Goal: Task Accomplishment & Management: Manage account settings

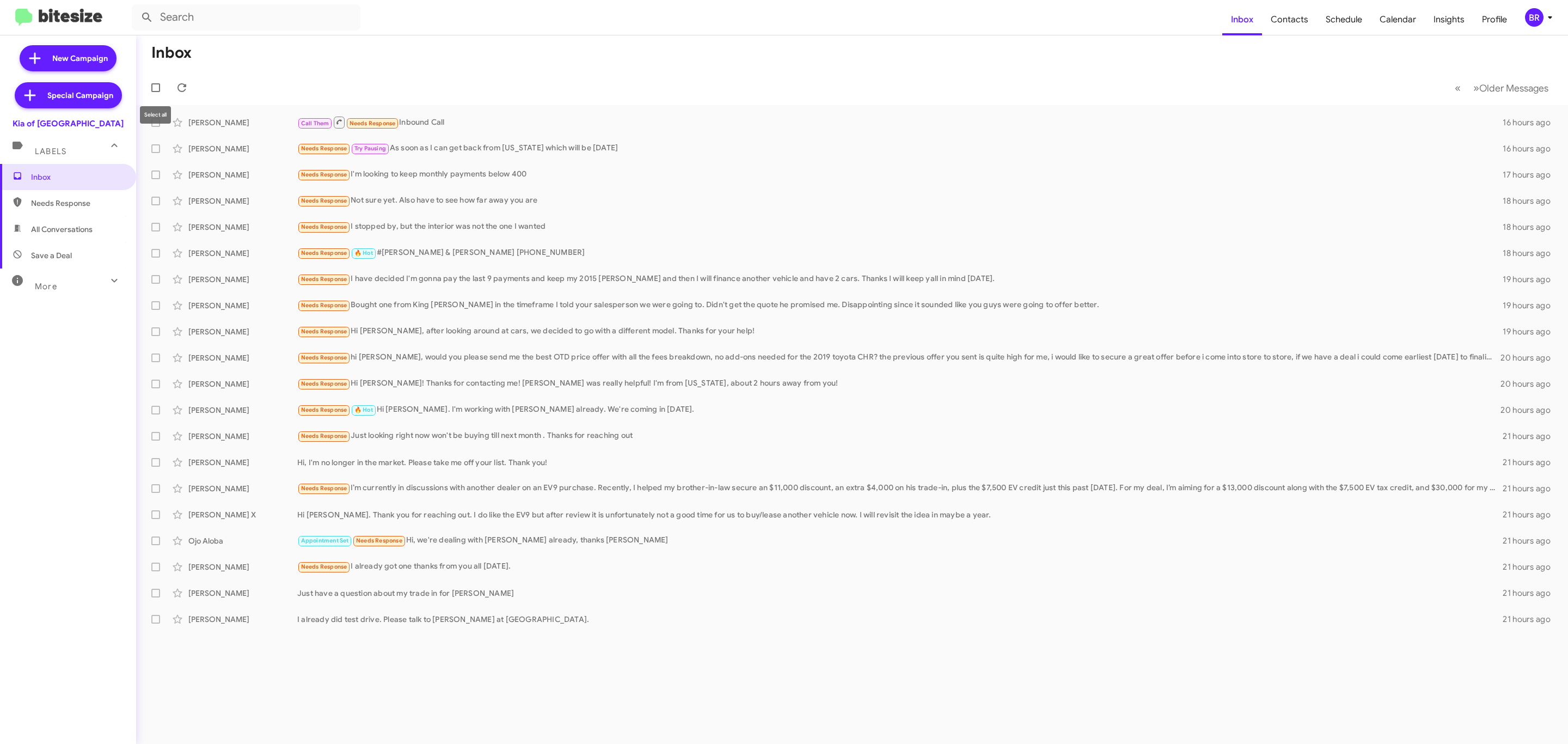
click at [151, 90] on span at bounding box center [155, 87] width 9 height 9
click at [155, 92] on input "checkbox" at bounding box center [155, 92] width 1 height 1
checkbox input "true"
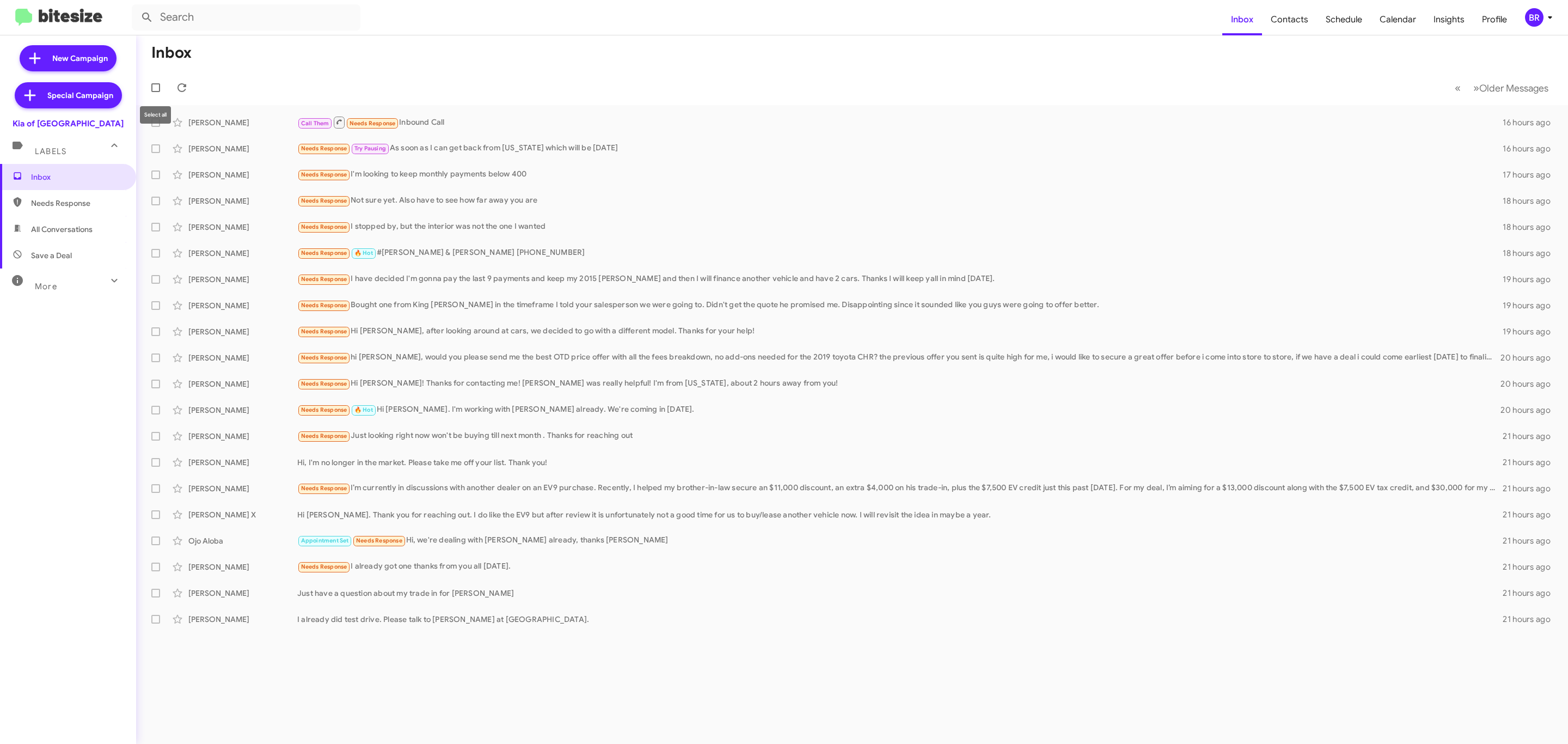
checkbox input "true"
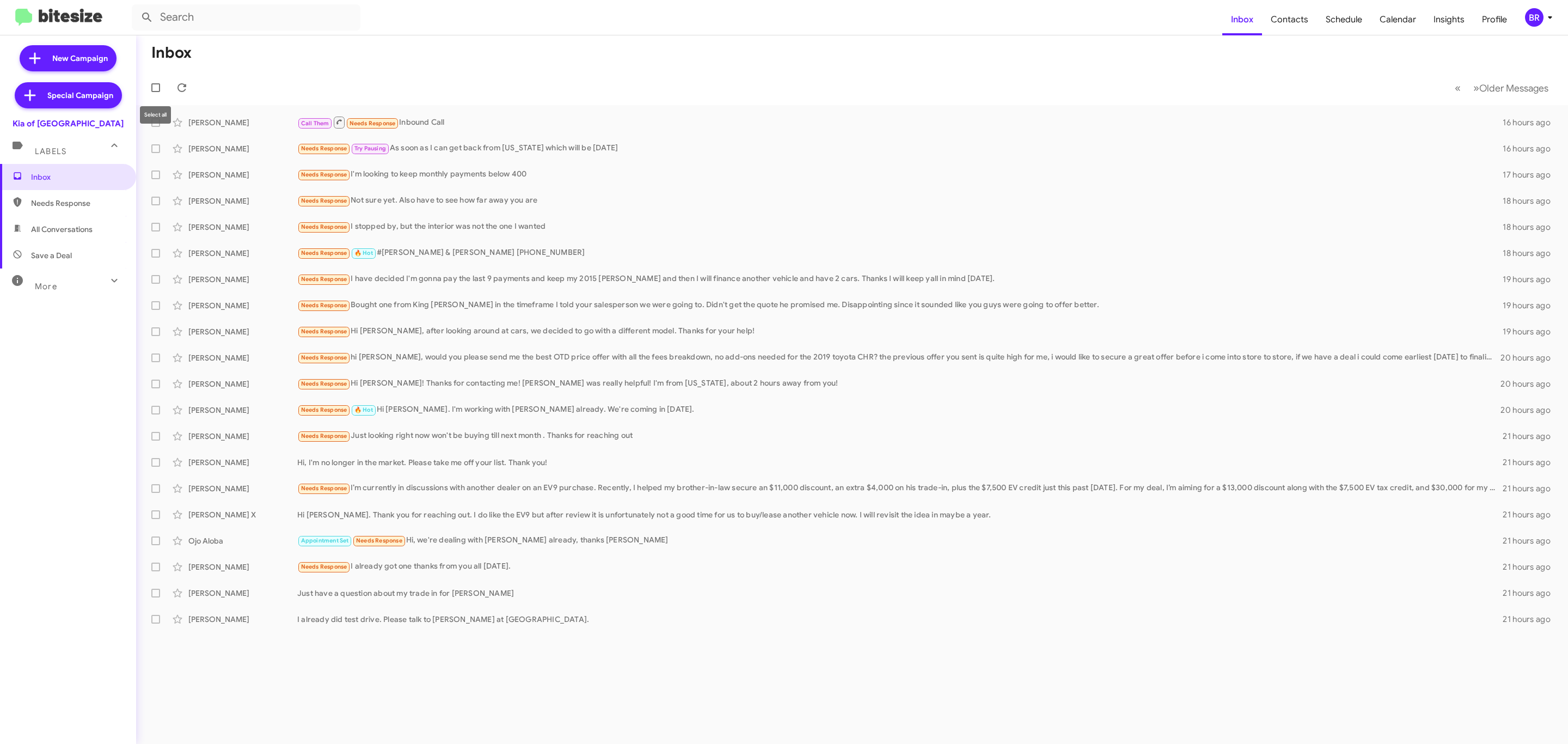
checkbox input "true"
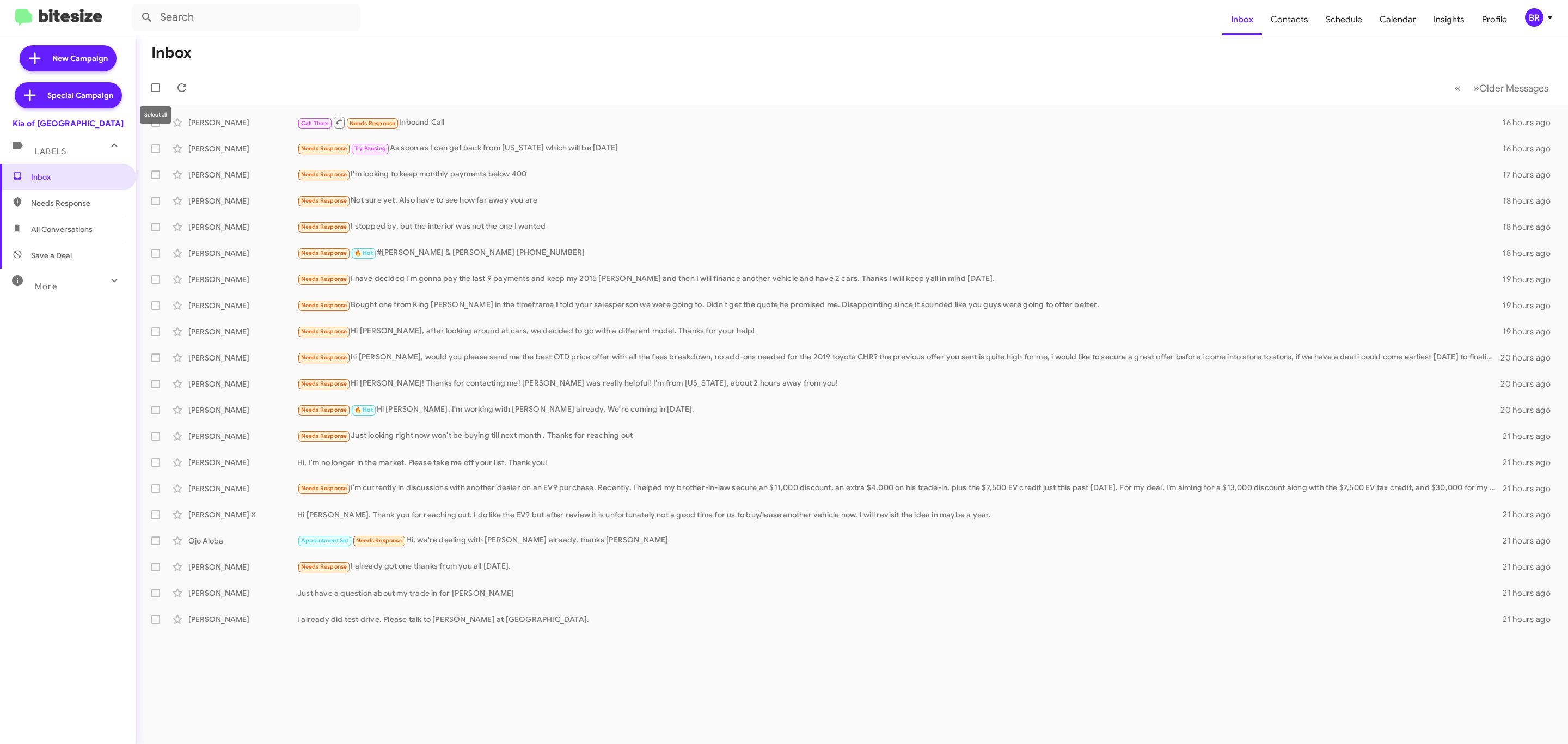
checkbox input "true"
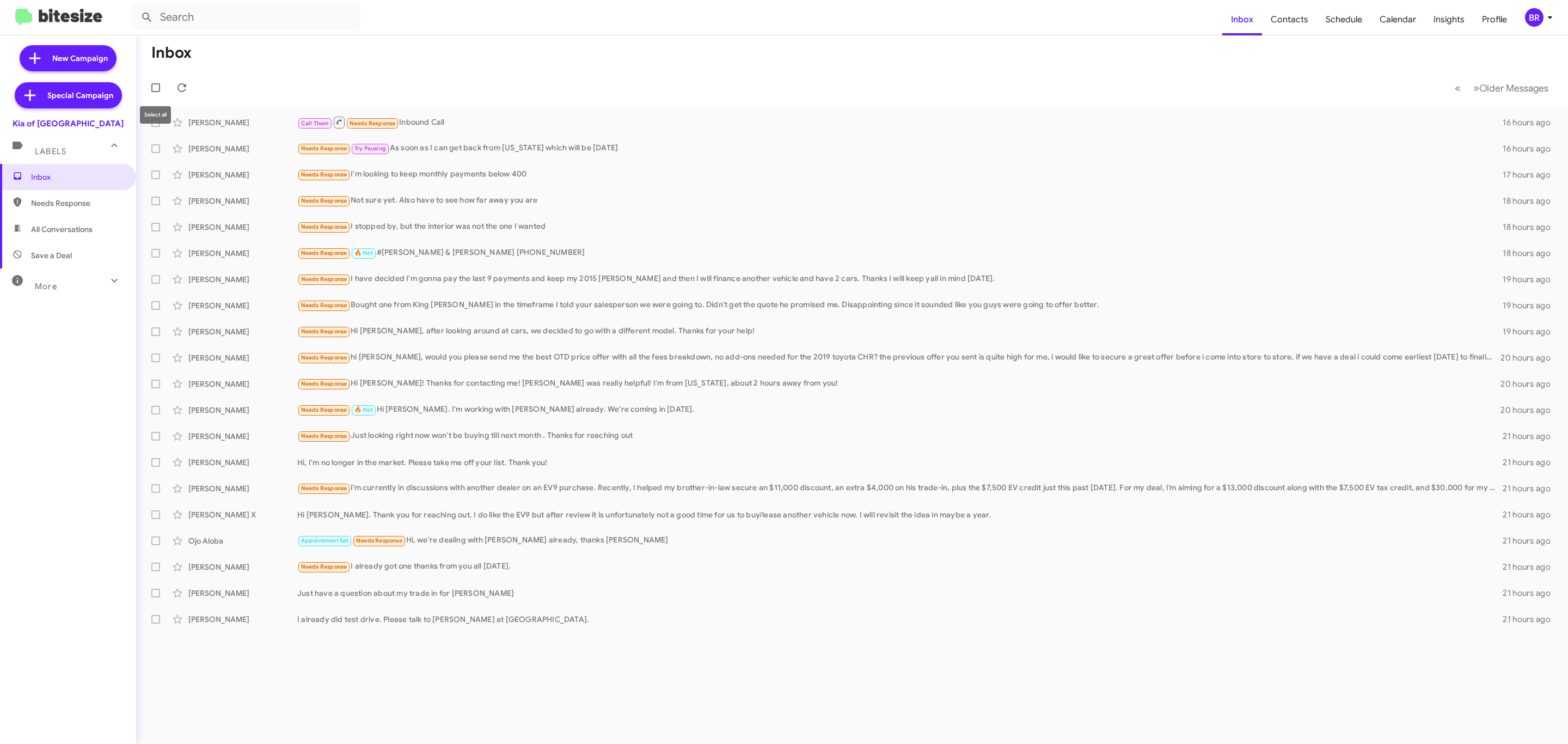
checkbox input "true"
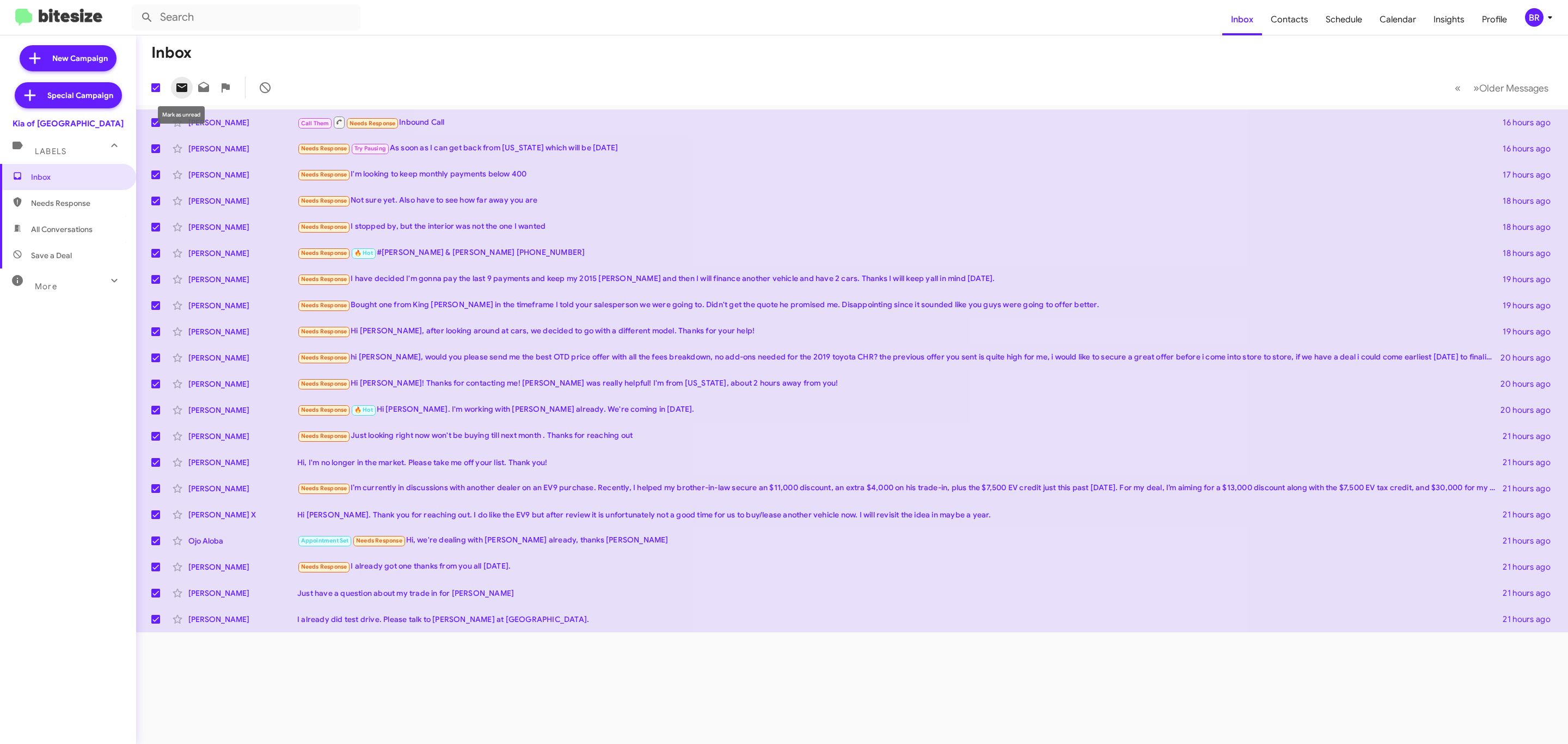
click at [177, 90] on icon at bounding box center [182, 87] width 11 height 9
click at [1502, 85] on span "Older Messages" at bounding box center [1514, 88] width 69 height 12
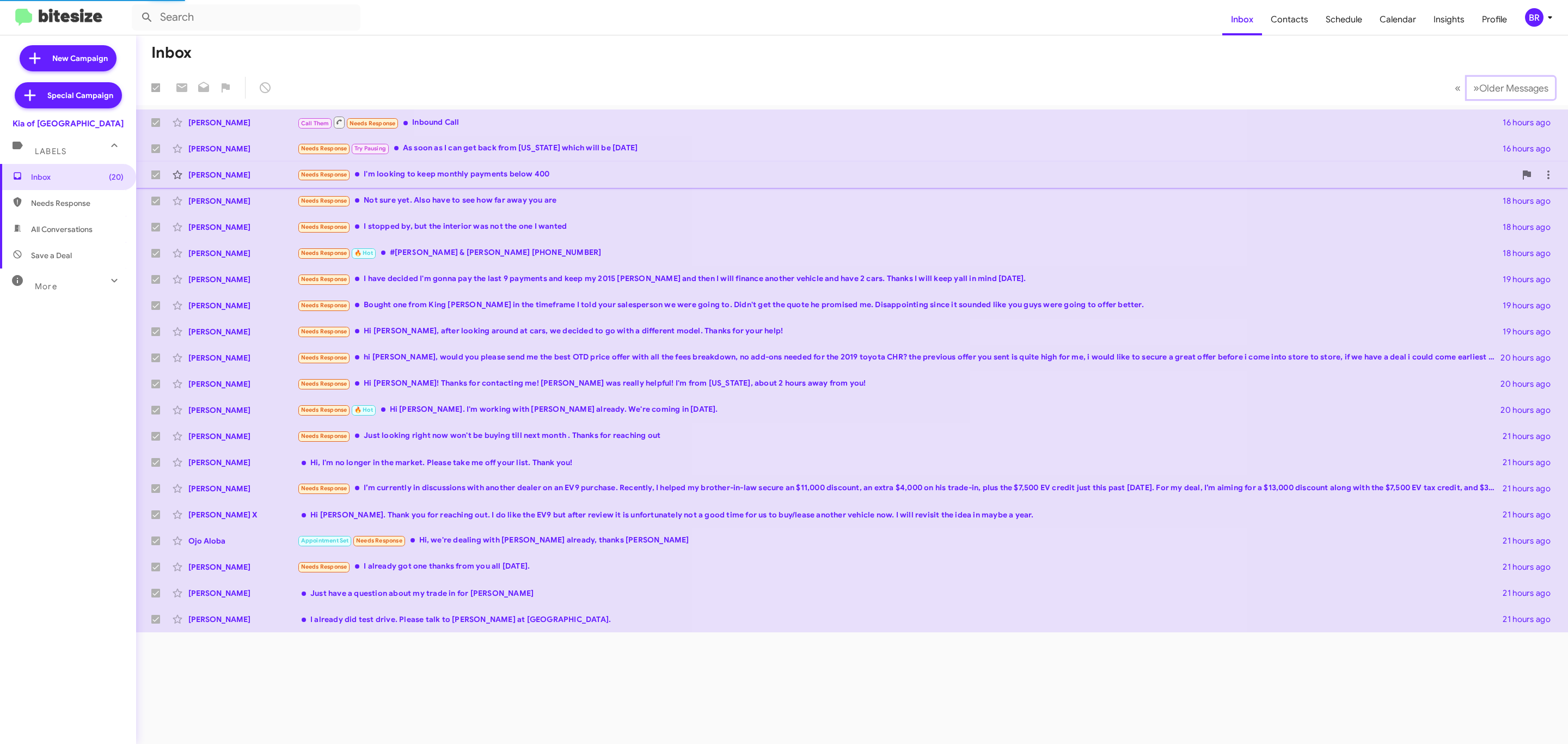
checkbox input "false"
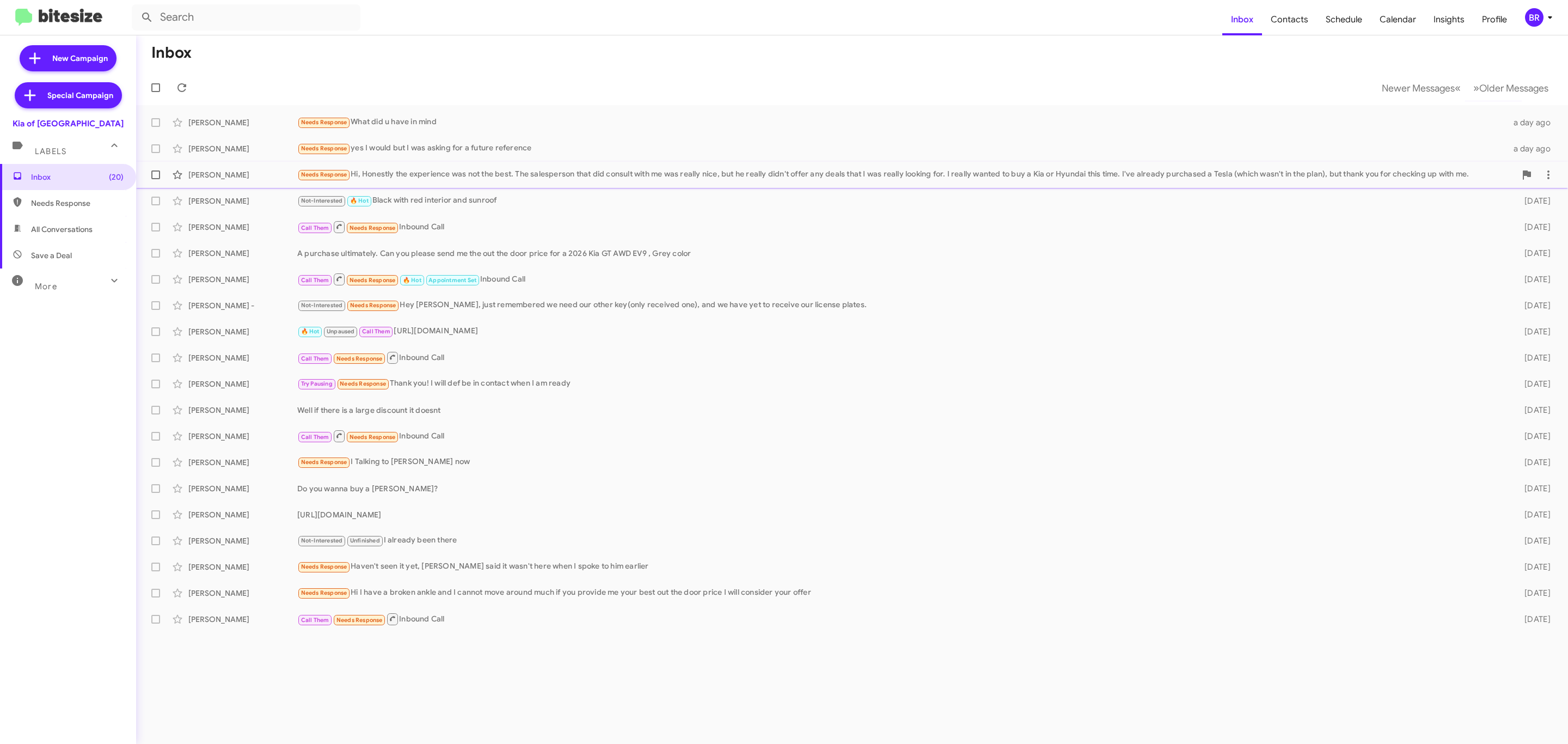
click at [157, 177] on span at bounding box center [155, 175] width 9 height 9
click at [156, 179] on input "checkbox" at bounding box center [155, 179] width 1 height 1
checkbox input "true"
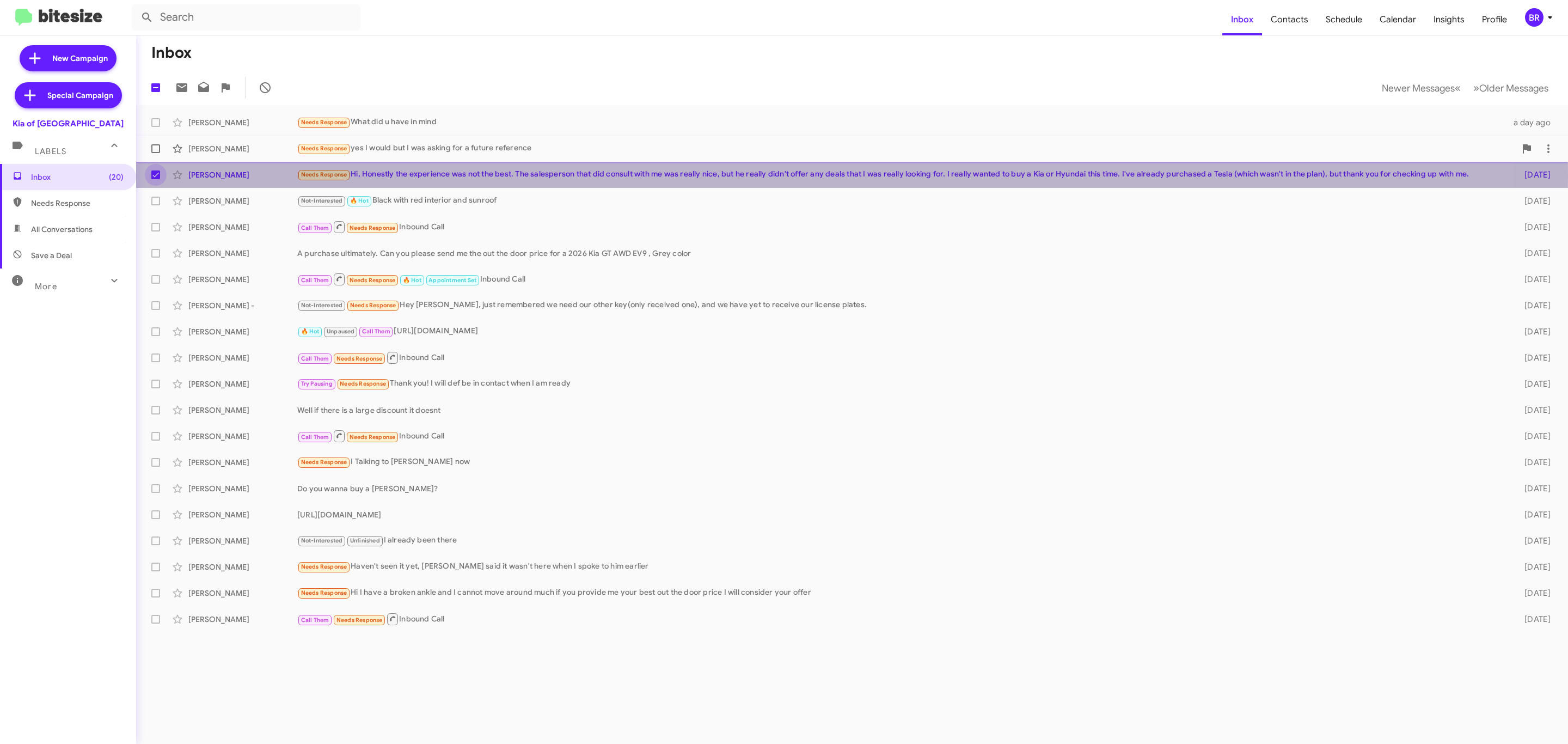
click at [155, 150] on span at bounding box center [155, 148] width 9 height 9
click at [155, 153] on input "checkbox" at bounding box center [155, 153] width 1 height 1
checkbox input "true"
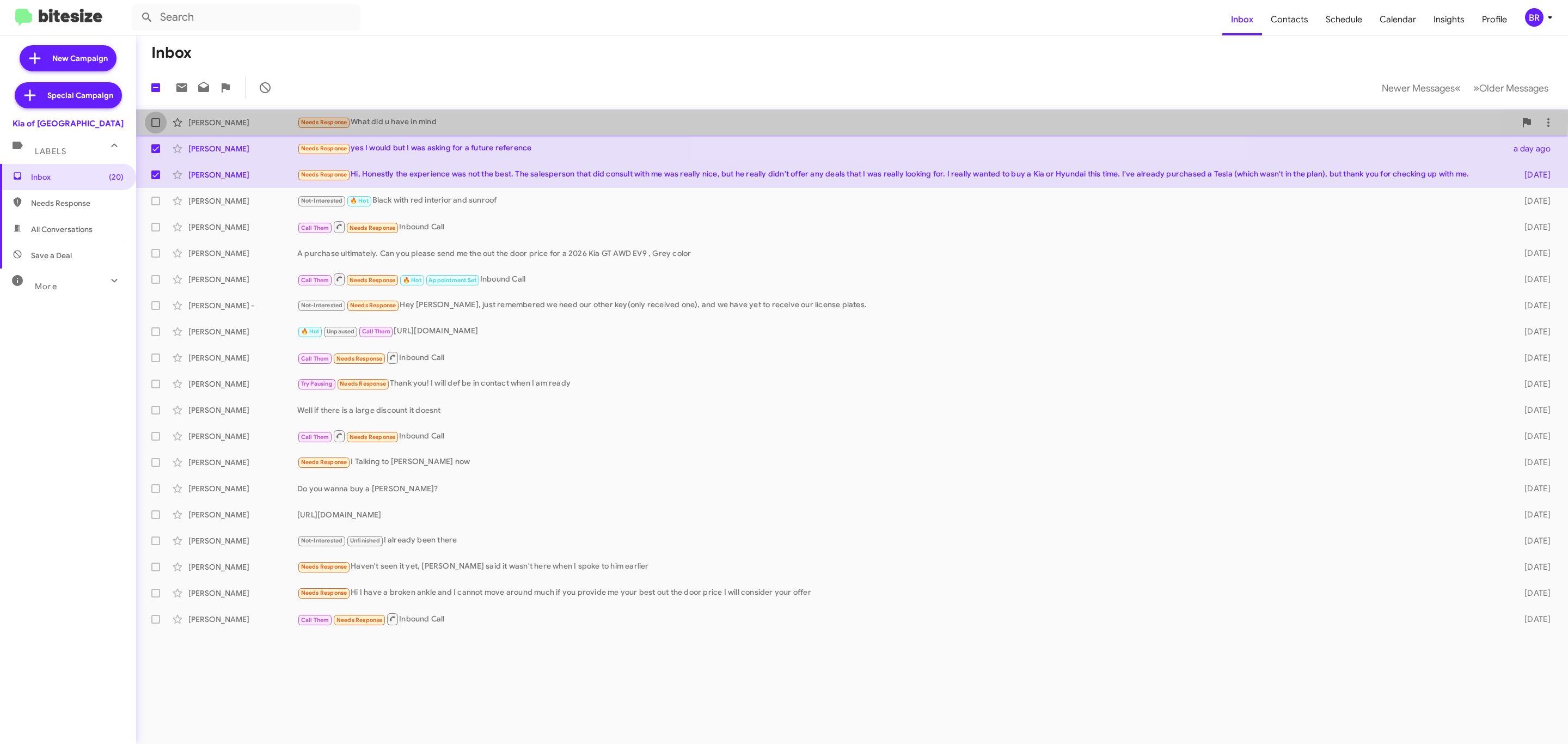
click at [152, 120] on span at bounding box center [155, 122] width 9 height 9
click at [155, 127] on input "checkbox" at bounding box center [155, 127] width 1 height 1
checkbox input "true"
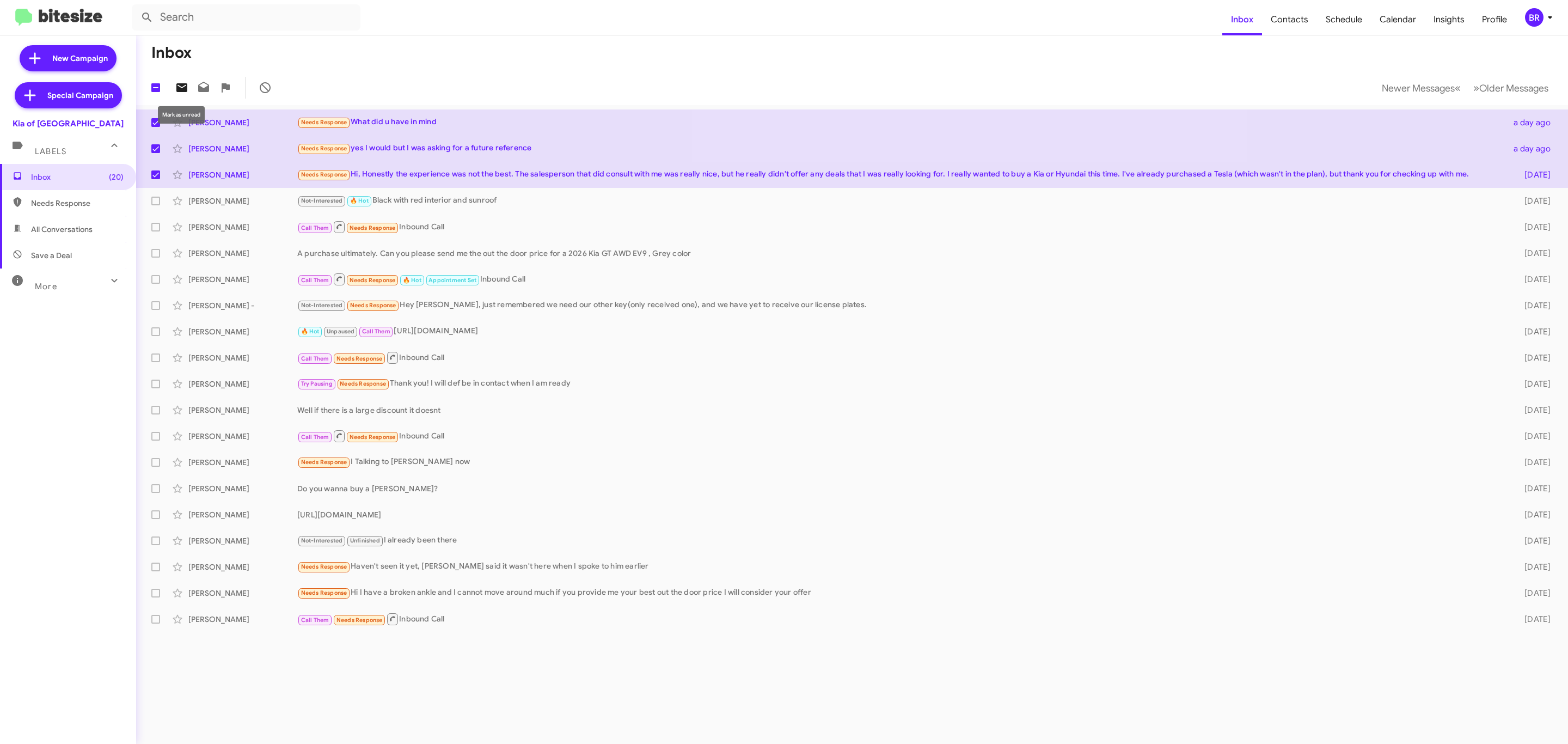
click at [181, 85] on icon at bounding box center [182, 87] width 11 height 9
